Goal: Communication & Community: Share content

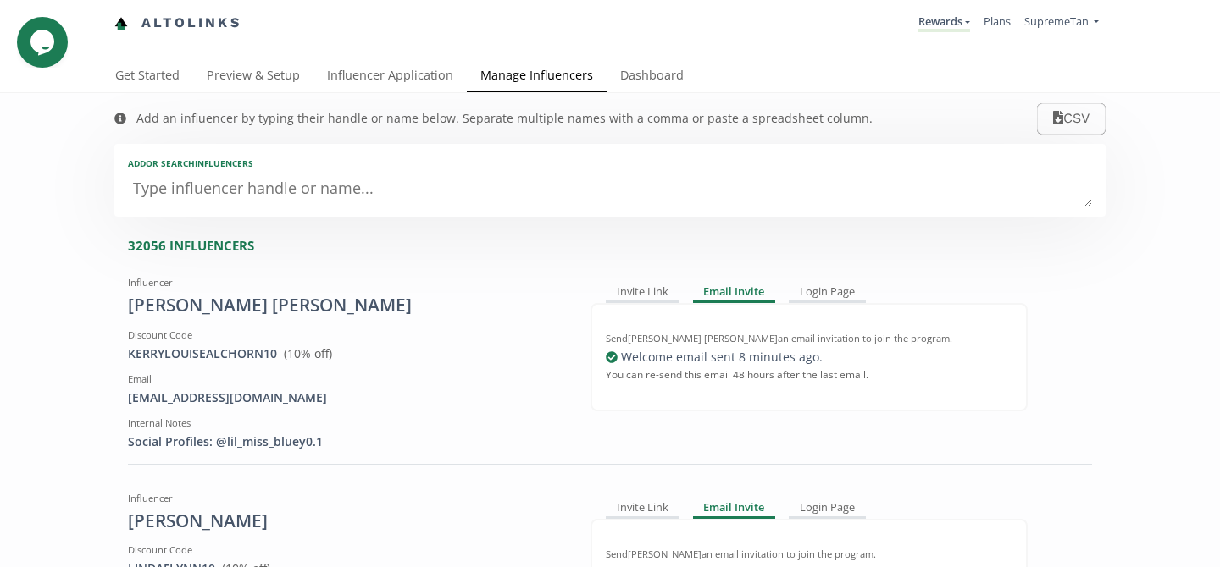
click at [283, 184] on textarea at bounding box center [610, 190] width 964 height 34
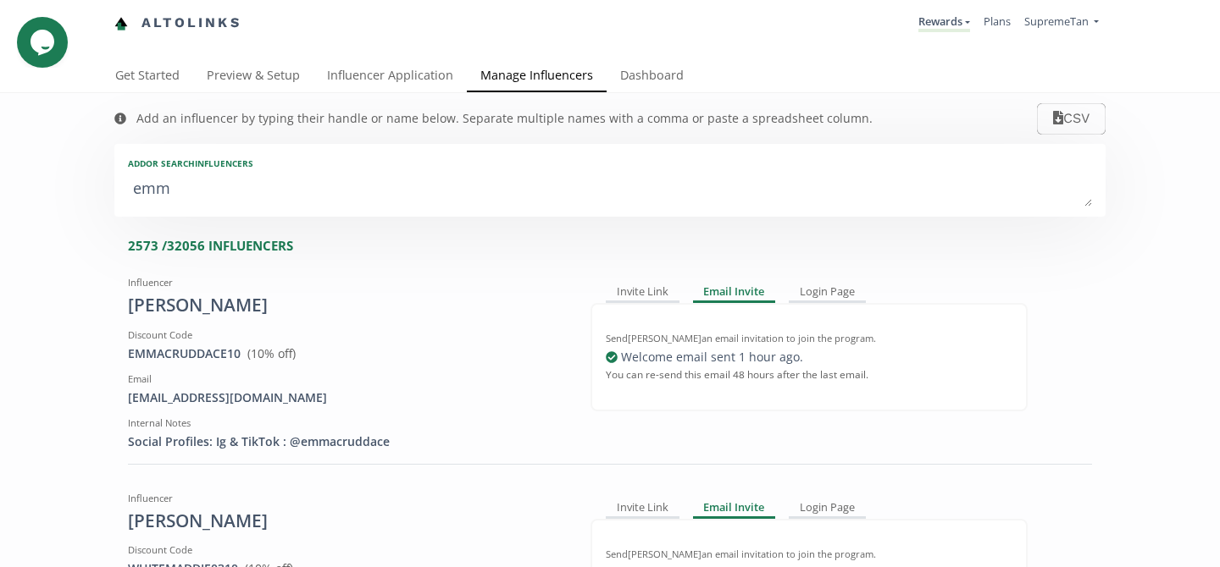
type textarea "[PERSON_NAME]"
type input "[PERSON_NAME]"
type textarea "[PERSON_NAME]"
type input "[PERSON_NAME]"
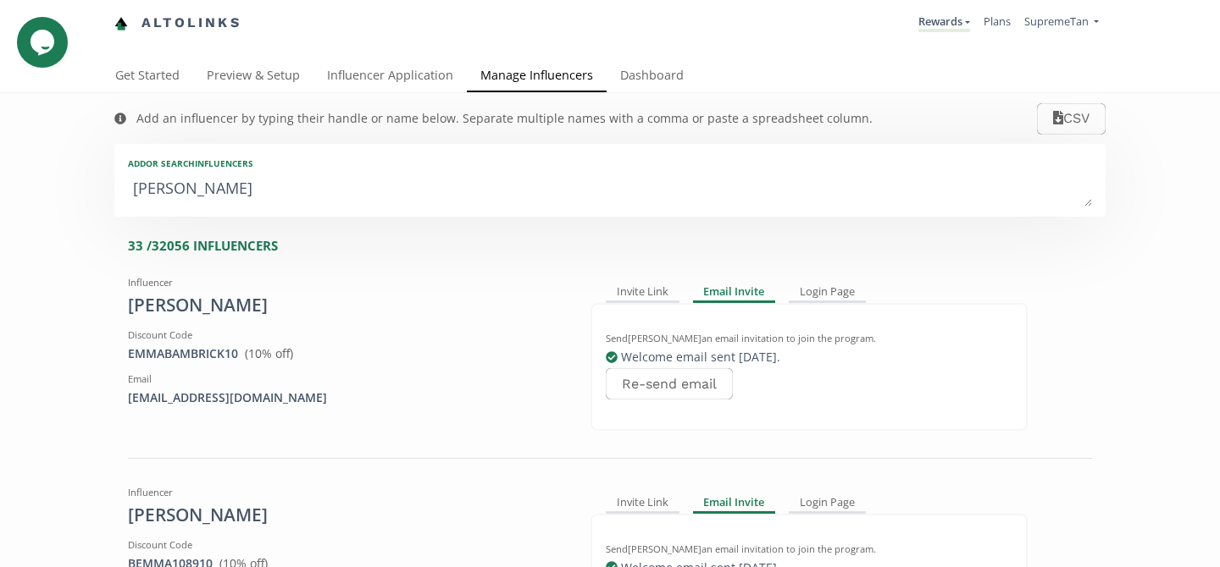
type textarea "[PERSON_NAME]"
type input "[PERSON_NAME]"
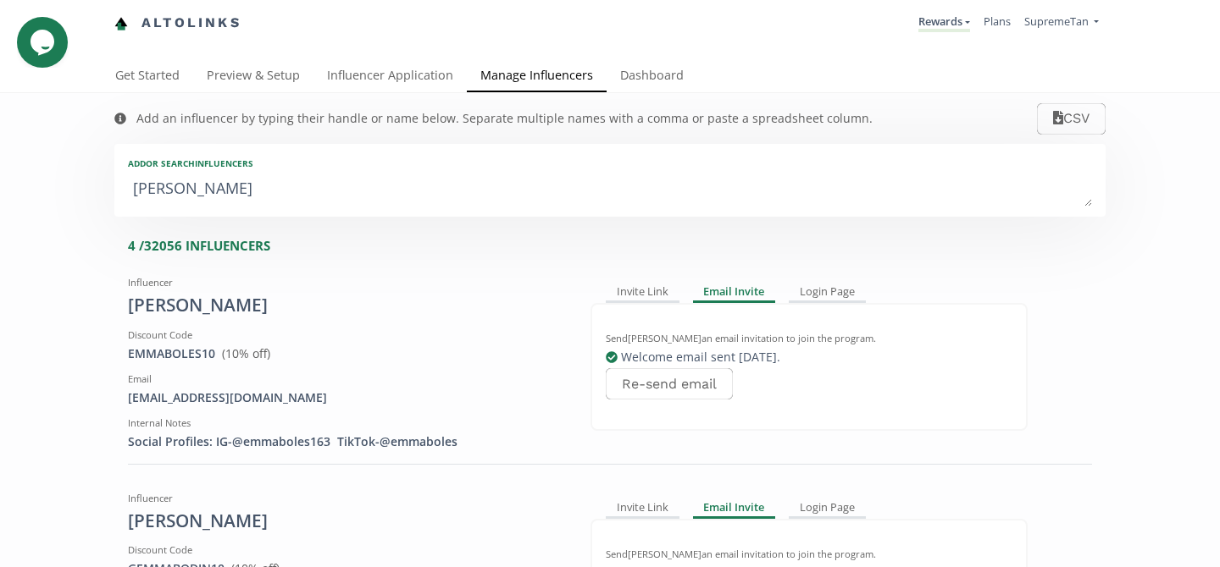
type textarea "[PERSON_NAME]"
type input "[PERSON_NAME]"
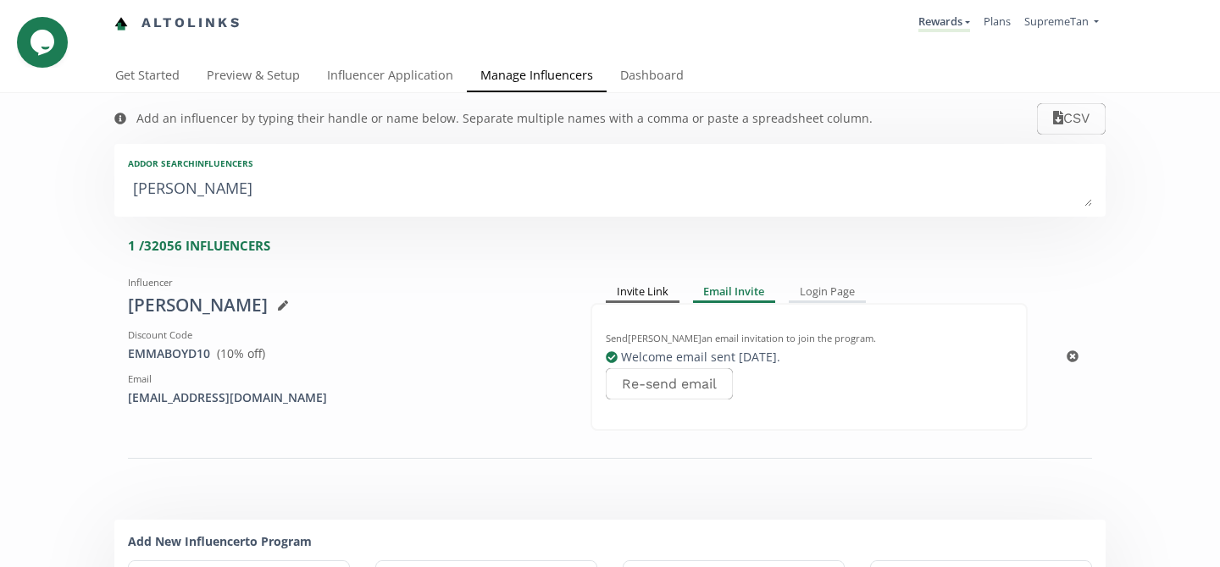
type textarea "[PERSON_NAME]"
click at [654, 285] on div "Invite Link" at bounding box center [643, 293] width 74 height 20
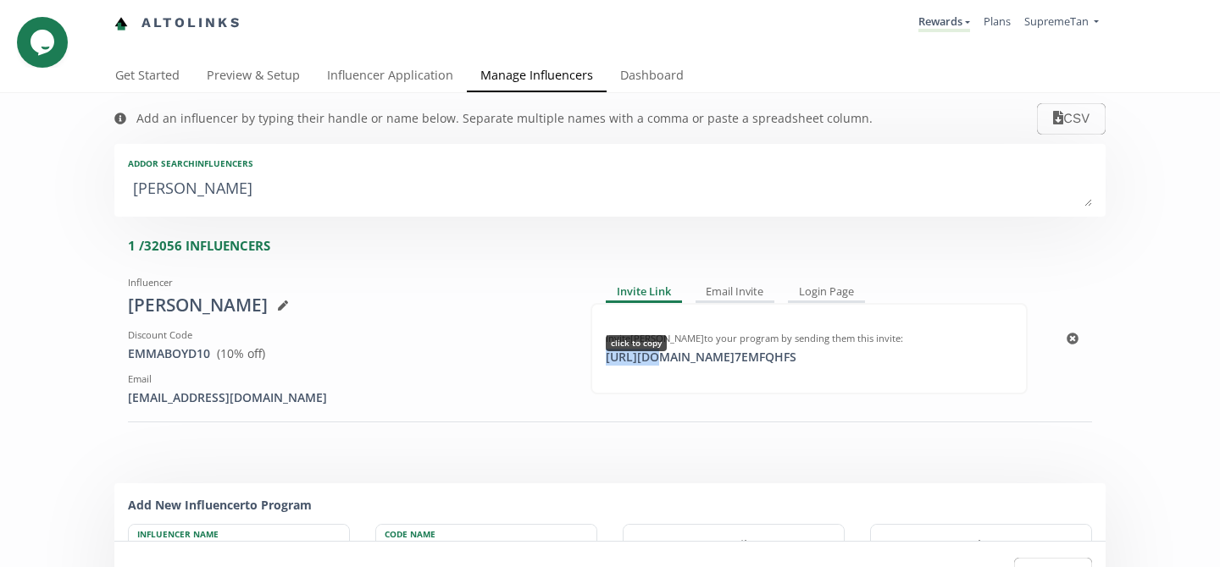
click at [648, 351] on div "[URL][DOMAIN_NAME] 7EMFQHFS click to copy" at bounding box center [700, 357] width 211 height 17
copy div "https://"
